Goal: Task Accomplishment & Management: Manage account settings

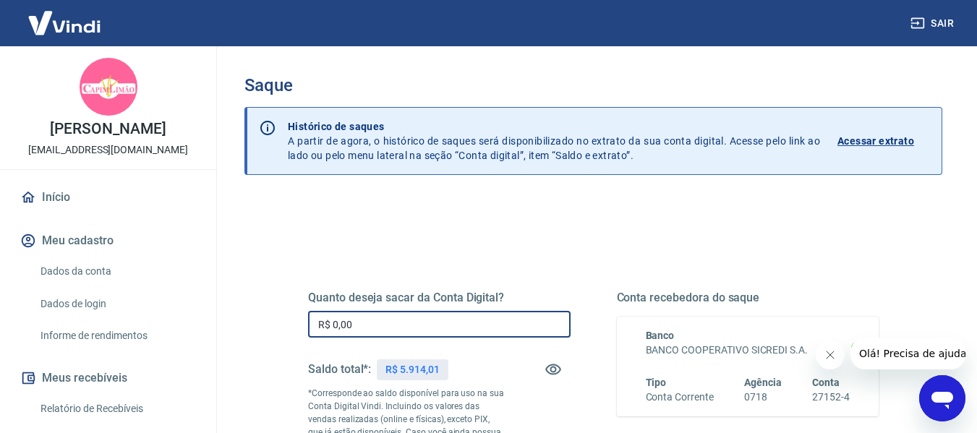
drag, startPoint x: 400, startPoint y: 326, endPoint x: 412, endPoint y: 302, distance: 26.9
click at [402, 324] on input "R$ 0,00" at bounding box center [439, 324] width 263 height 27
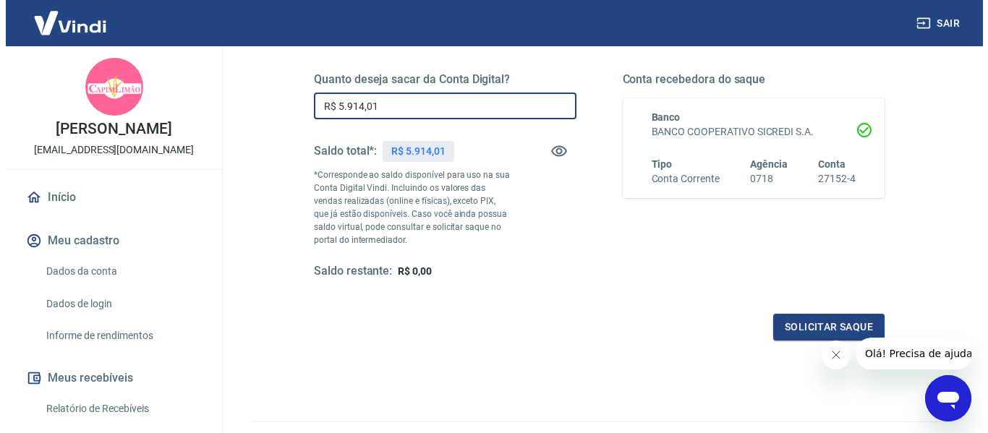
scroll to position [289, 0]
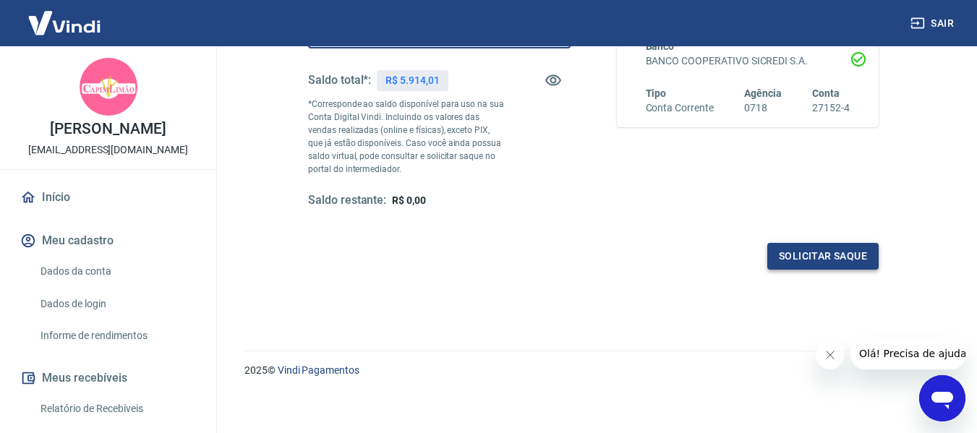
type input "R$ 5.914,01"
click at [808, 263] on button "Solicitar saque" at bounding box center [823, 256] width 111 height 27
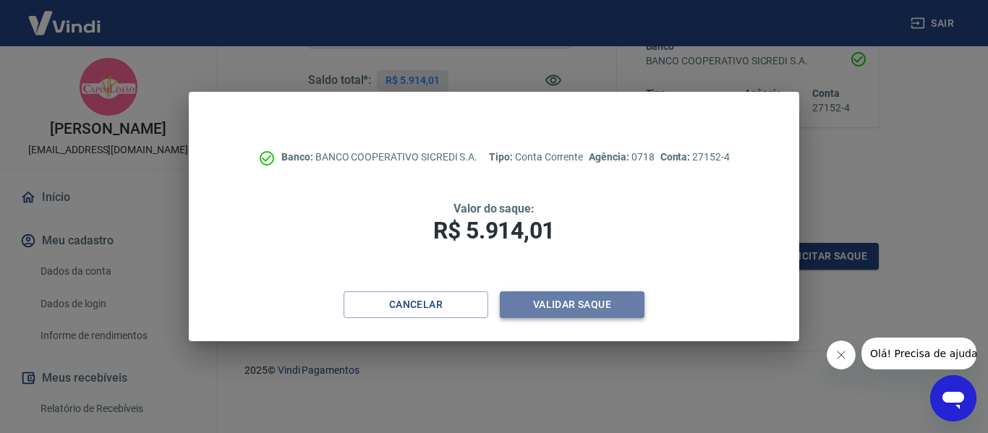
click at [587, 307] on button "Validar saque" at bounding box center [572, 305] width 145 height 27
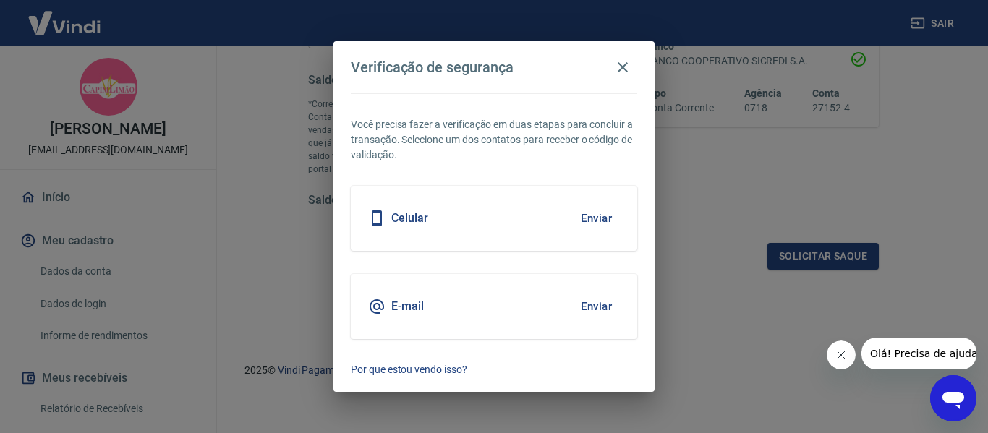
click at [598, 219] on button "Enviar" at bounding box center [596, 218] width 47 height 30
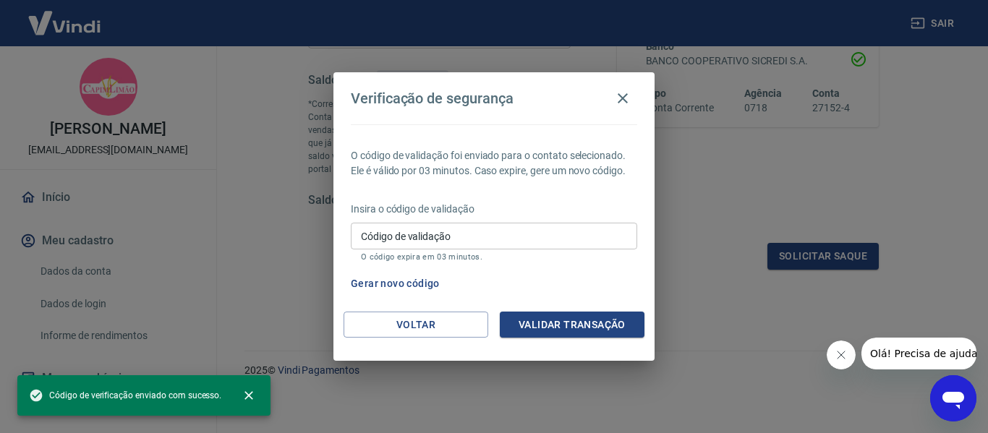
click at [509, 238] on input "Código de validação" at bounding box center [494, 236] width 287 height 27
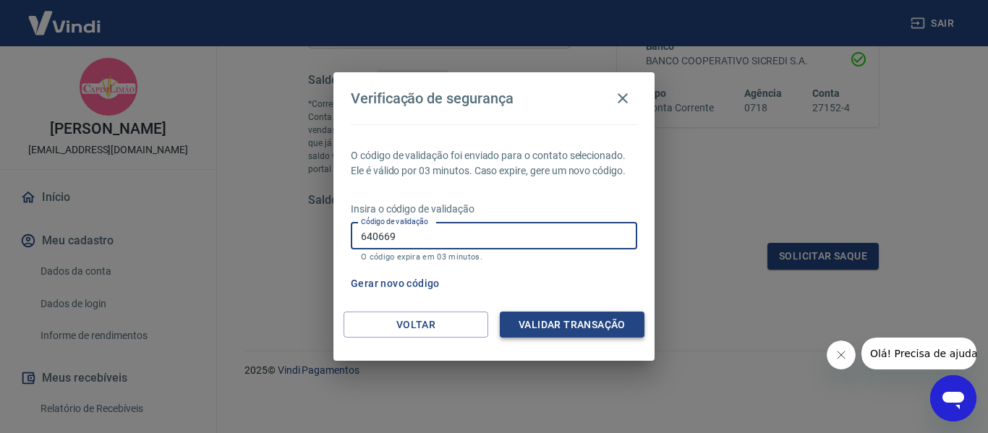
type input "640669"
click at [577, 323] on button "Validar transação" at bounding box center [572, 325] width 145 height 27
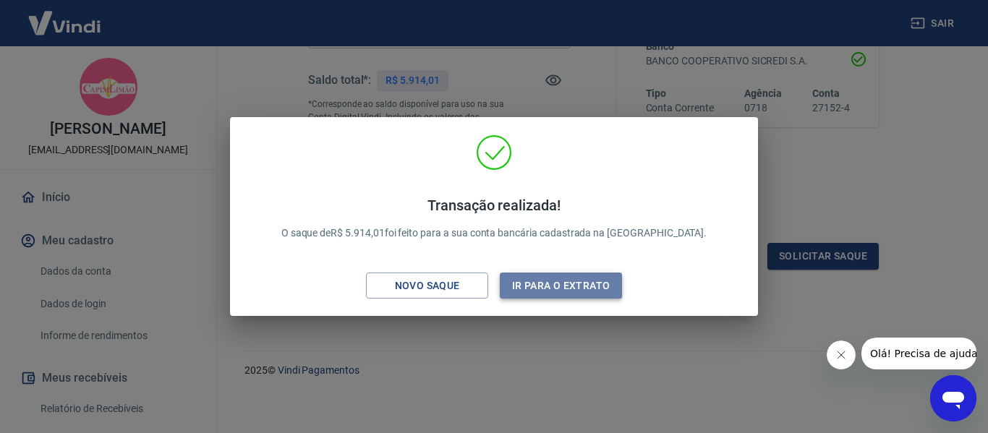
drag, startPoint x: 560, startPoint y: 282, endPoint x: 564, endPoint y: 289, distance: 8.1
click at [564, 289] on button "Ir para o extrato" at bounding box center [561, 286] width 122 height 27
